Goal: Navigation & Orientation: Find specific page/section

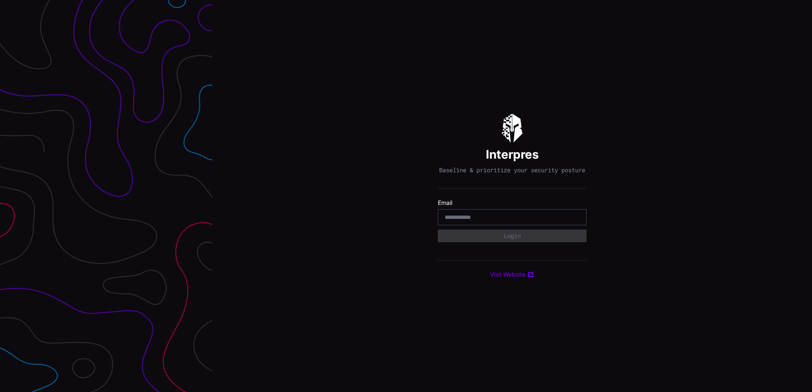
click at [481, 216] on div at bounding box center [512, 217] width 149 height 16
click at [484, 221] on input "email" at bounding box center [512, 218] width 135 height 8
type input "**********"
click at [549, 239] on button "Login" at bounding box center [512, 236] width 144 height 12
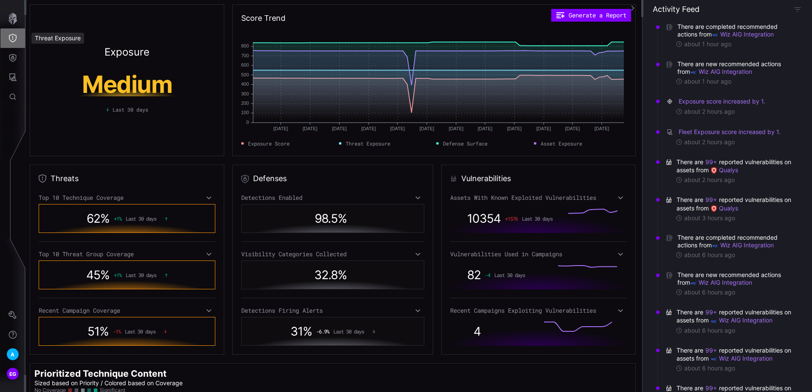
click at [16, 41] on icon "Threat Exposure" at bounding box center [12, 38] width 8 height 8
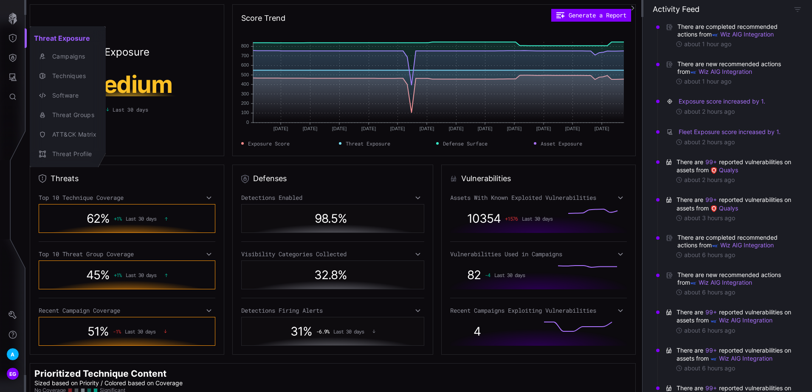
click at [13, 59] on div at bounding box center [406, 196] width 812 height 392
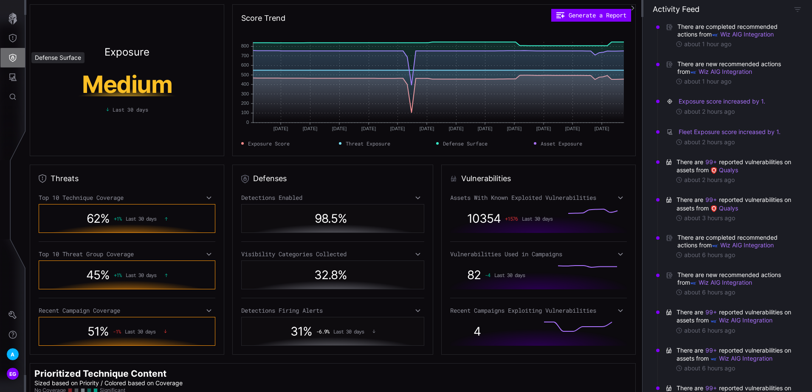
click at [13, 59] on icon "Defense Surface" at bounding box center [12, 58] width 7 height 8
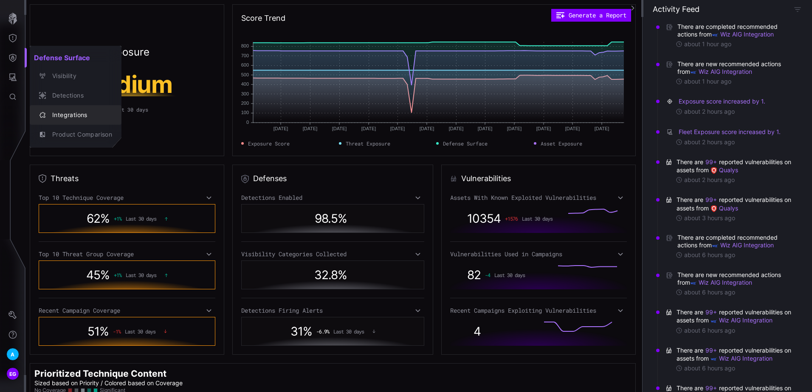
click at [57, 110] on div "Integrations" at bounding box center [80, 115] width 64 height 11
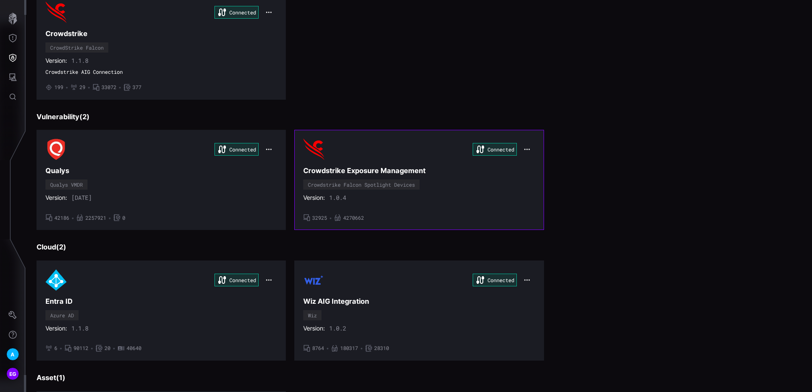
scroll to position [85, 0]
